Goal: Task Accomplishment & Management: Use online tool/utility

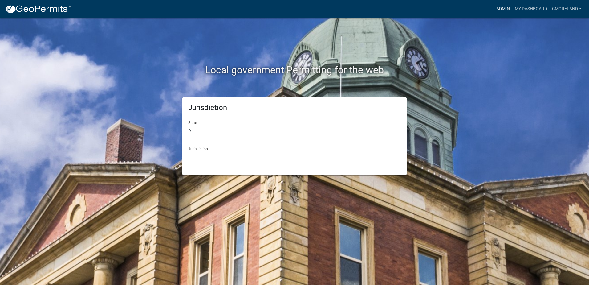
click at [502, 6] on link "Admin" at bounding box center [503, 9] width 18 height 12
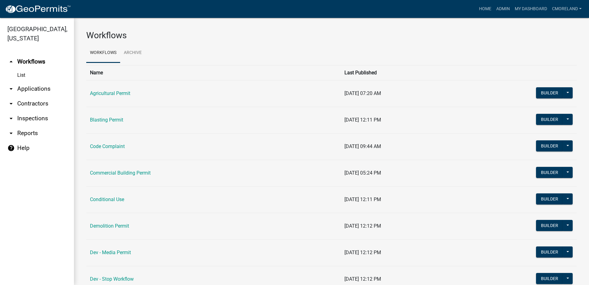
click at [32, 119] on link "arrow_drop_down Inspections" at bounding box center [37, 118] width 74 height 15
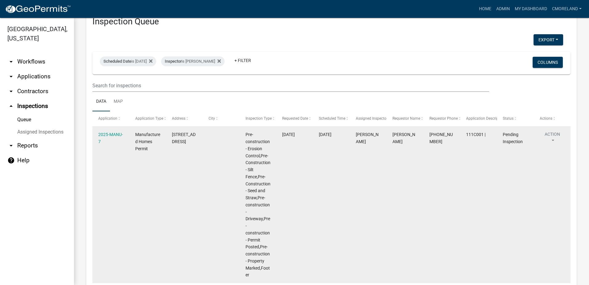
scroll to position [31, 0]
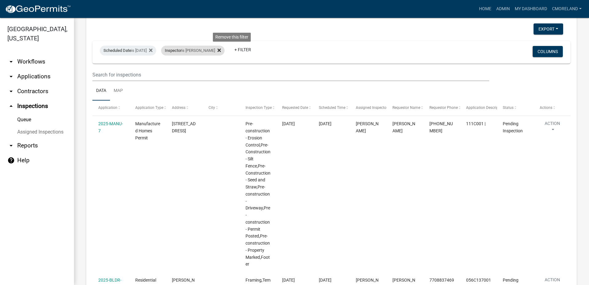
click at [221, 50] on icon at bounding box center [219, 50] width 3 height 5
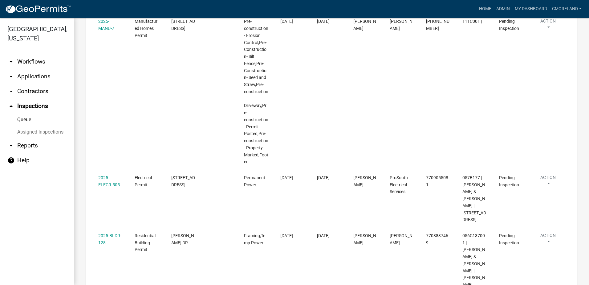
scroll to position [0, 0]
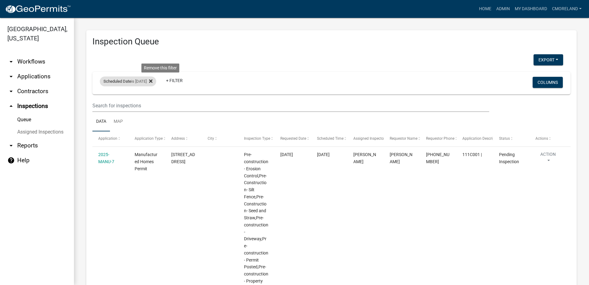
click at [153, 80] on icon at bounding box center [150, 80] width 3 height 3
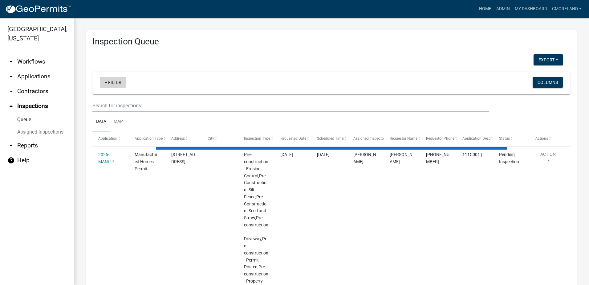
click at [112, 82] on link "+ Filter" at bounding box center [113, 82] width 27 height 11
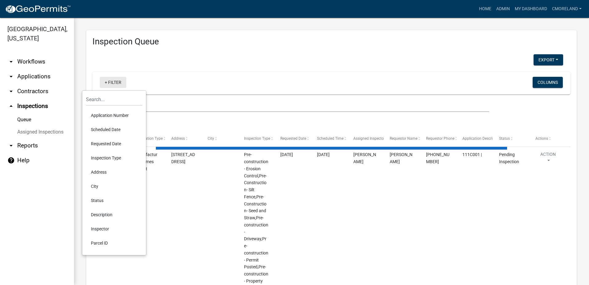
select select "2: 50"
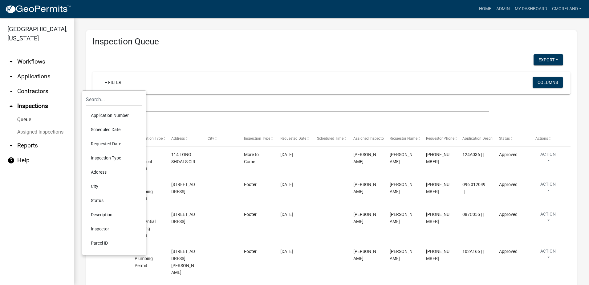
click at [108, 129] on li "Scheduled Date" at bounding box center [114, 129] width 56 height 14
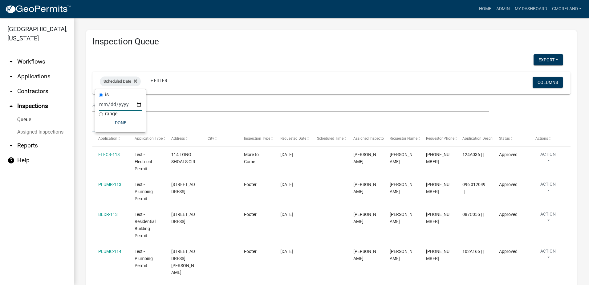
click at [140, 105] on input "date" at bounding box center [120, 104] width 43 height 13
type input "[DATE]"
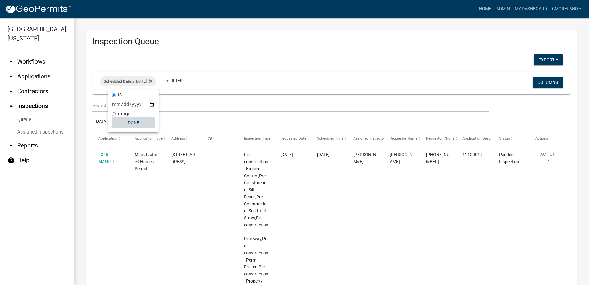
click at [135, 122] on button "Done" at bounding box center [133, 122] width 43 height 11
click at [187, 80] on link "+ Filter" at bounding box center [174, 80] width 27 height 11
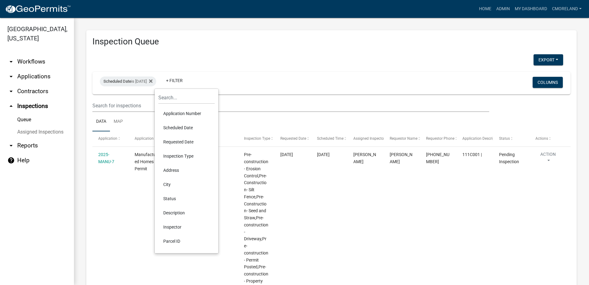
click at [173, 227] on li "Inspector" at bounding box center [186, 227] width 56 height 14
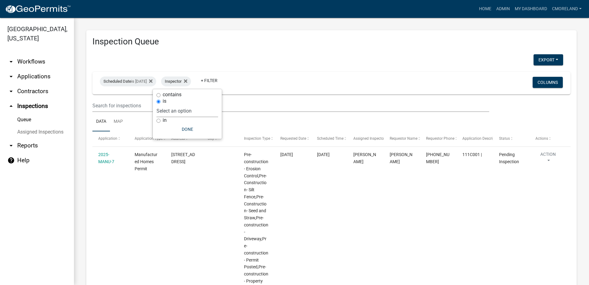
click at [202, 112] on select "Select an option None [PERSON_NAME] [PERSON_NAME] [PERSON_NAME] Quistan [PERSON…" at bounding box center [188, 111] width 62 height 13
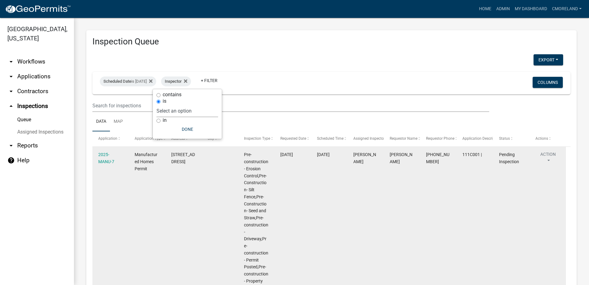
select select "a0ea4169-8540-4a2c-b9f4-cf4c1ffdeb95"
click at [175, 105] on select "Select an option None [PERSON_NAME] [PERSON_NAME] [PERSON_NAME] Quistan [PERSON…" at bounding box center [188, 111] width 62 height 13
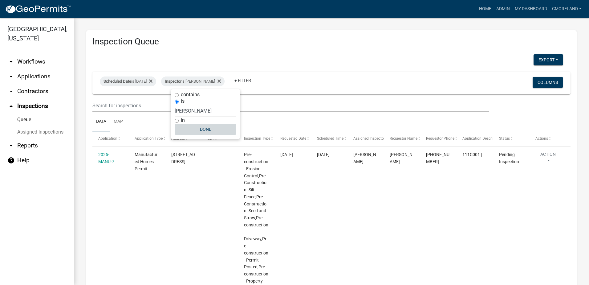
click at [213, 128] on button "Done" at bounding box center [206, 129] width 62 height 11
